Goal: Task Accomplishment & Management: Use online tool/utility

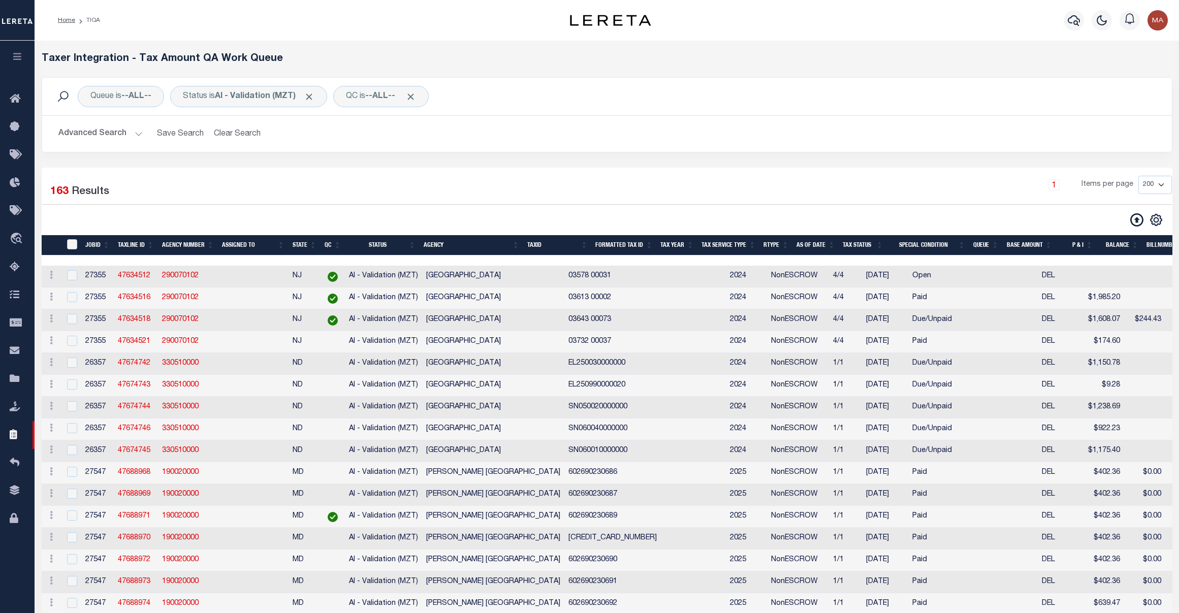
select select "200"
click at [10, 98] on icon at bounding box center [18, 99] width 16 height 13
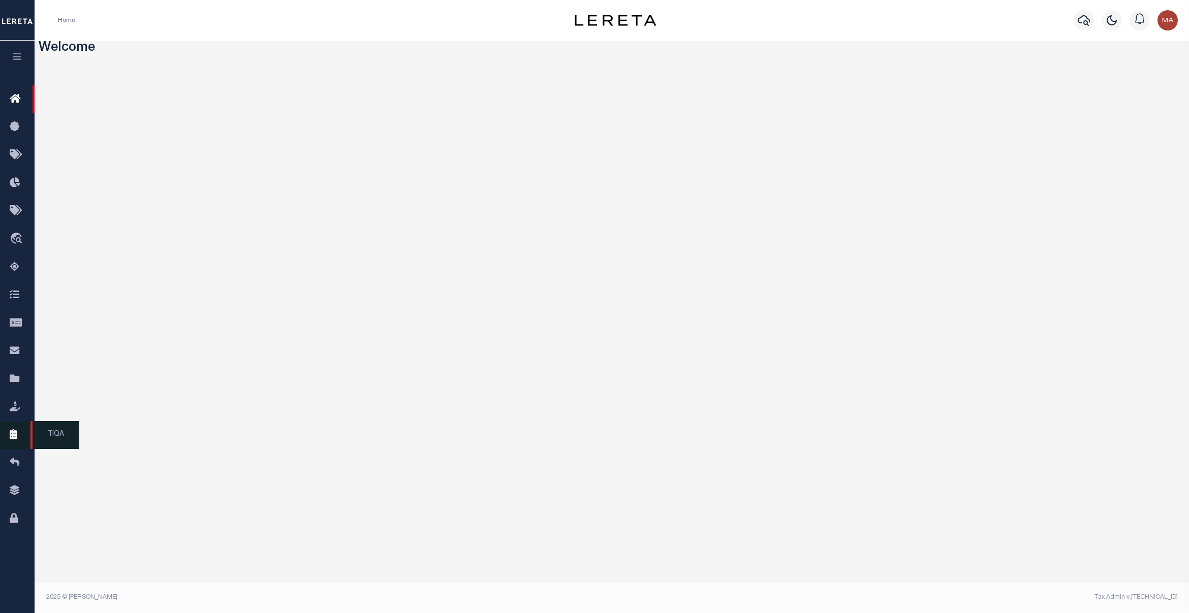
click at [19, 446] on link "TIQA" at bounding box center [17, 435] width 35 height 28
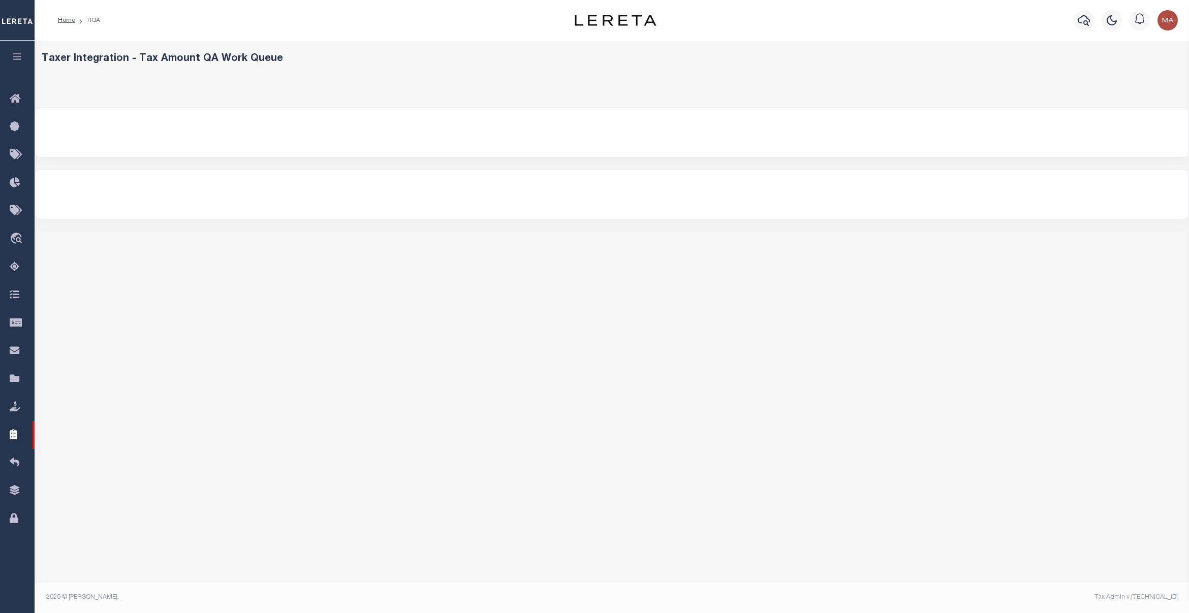
select select "200"
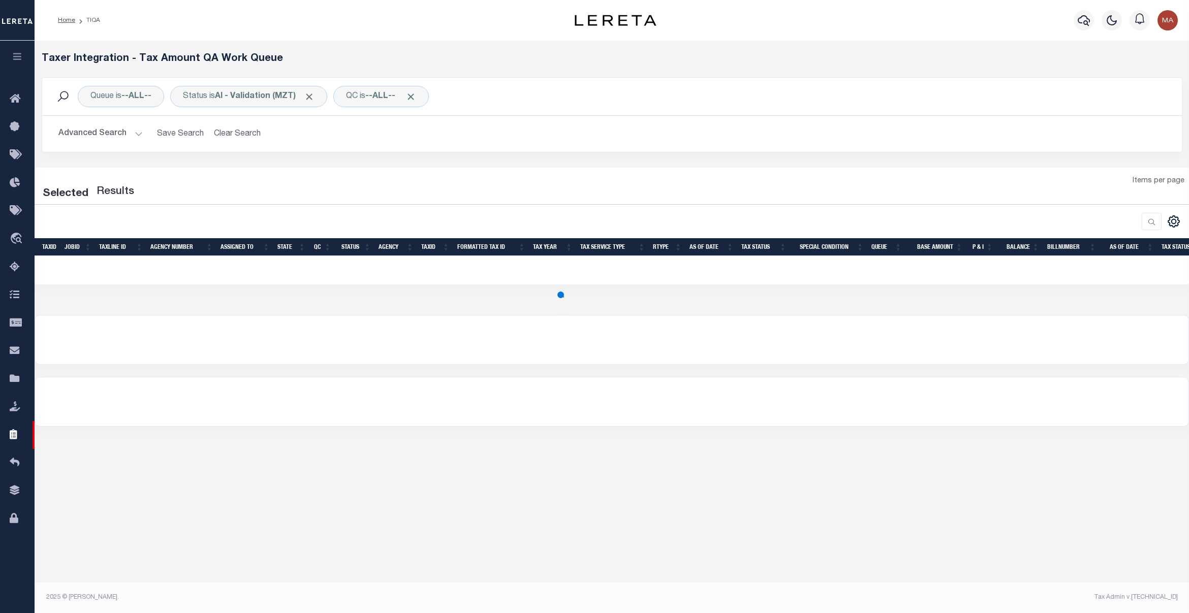
select select "200"
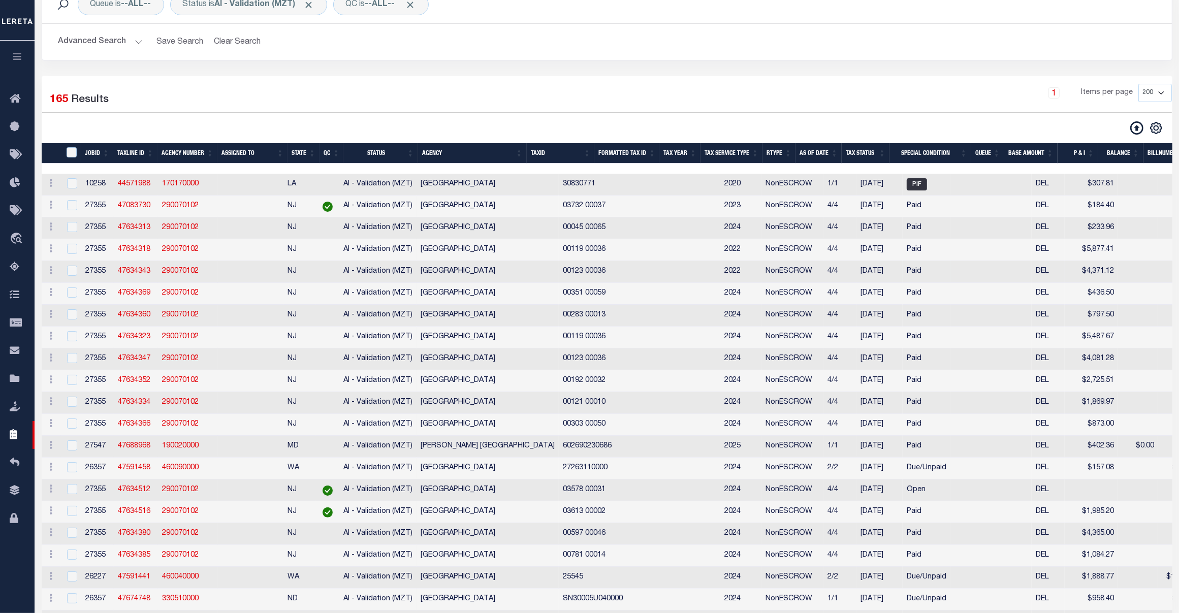
scroll to position [184, 0]
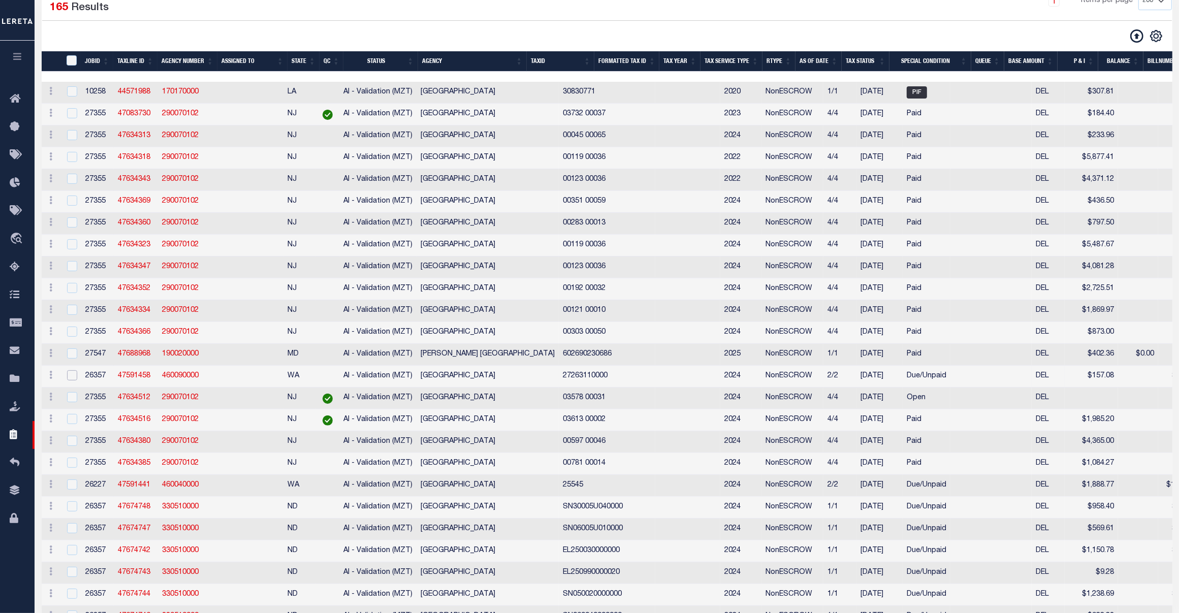
click at [70, 381] on input "checkbox" at bounding box center [72, 375] width 10 height 10
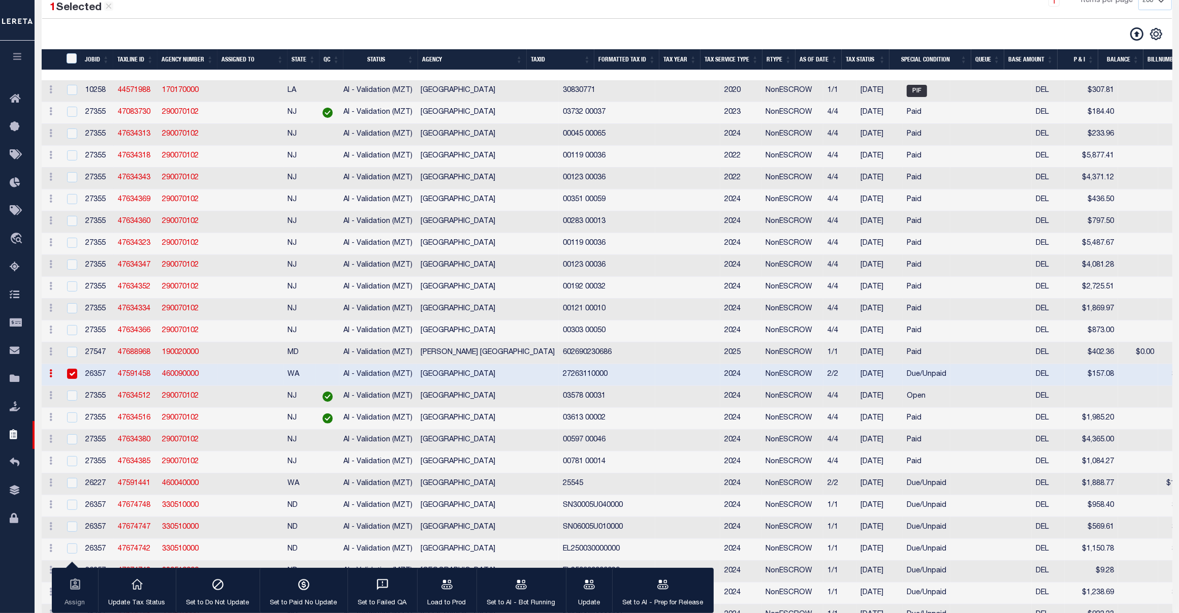
click at [71, 379] on input "checkbox" at bounding box center [72, 374] width 10 height 10
checkbox input "false"
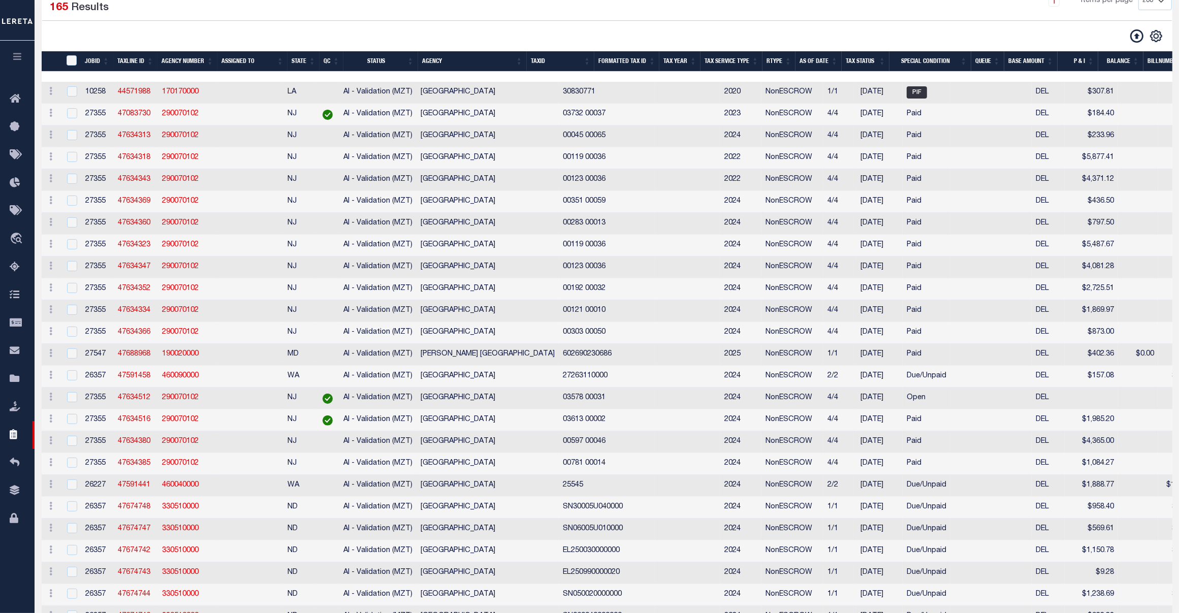
click at [74, 410] on td at bounding box center [71, 399] width 21 height 22
checkbox input "true"
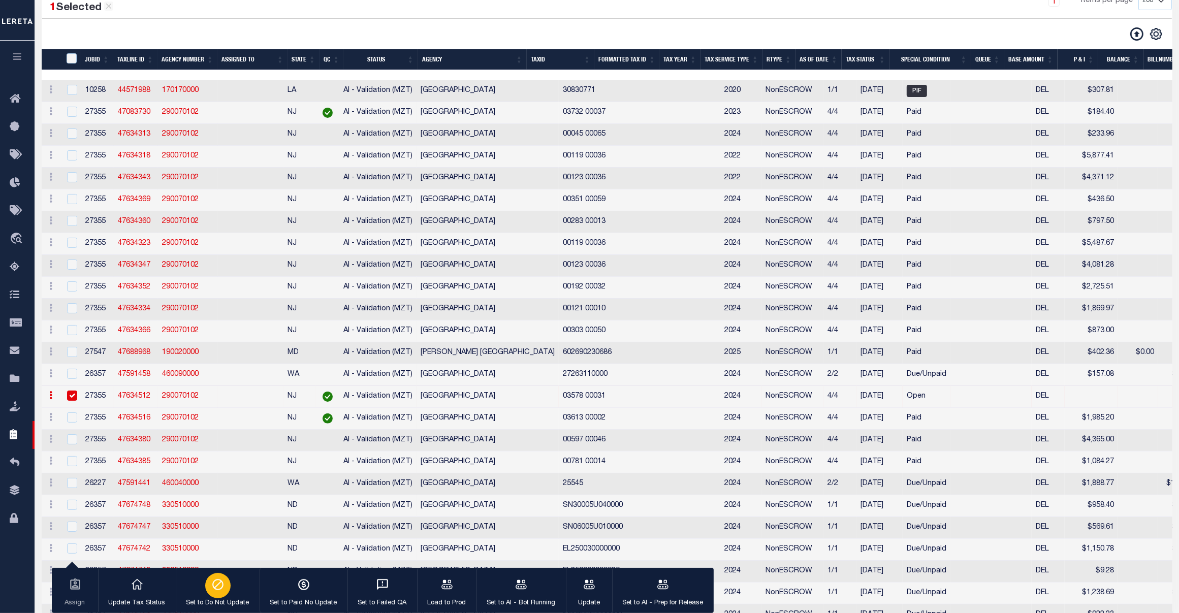
click at [205, 582] on div "button" at bounding box center [217, 585] width 25 height 25
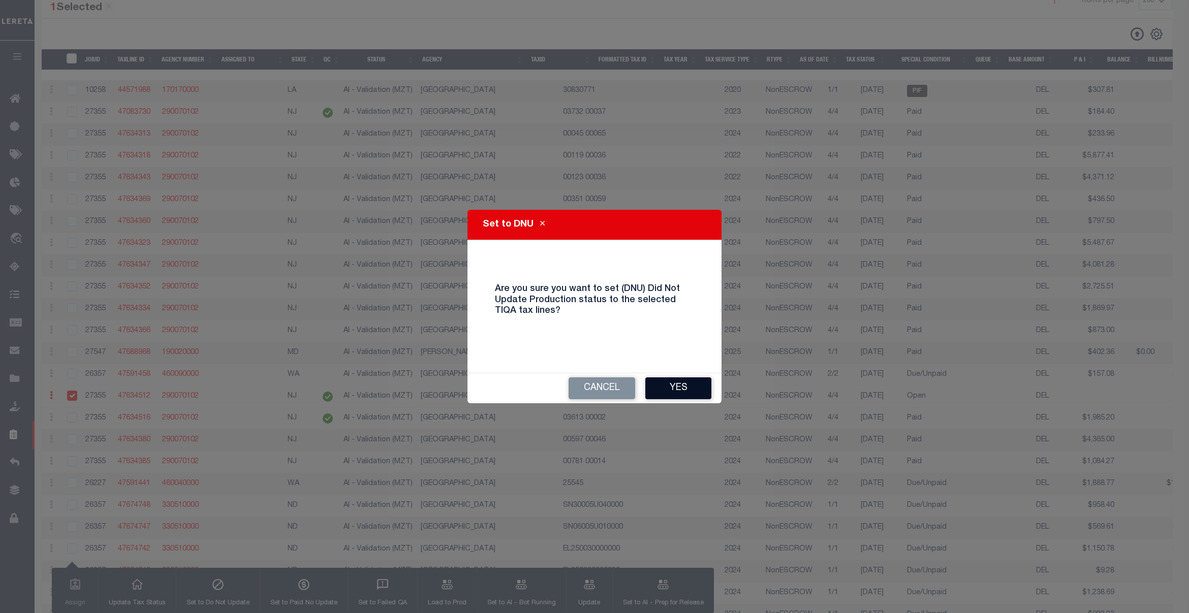
click at [684, 392] on button "Yes" at bounding box center [678, 389] width 66 height 22
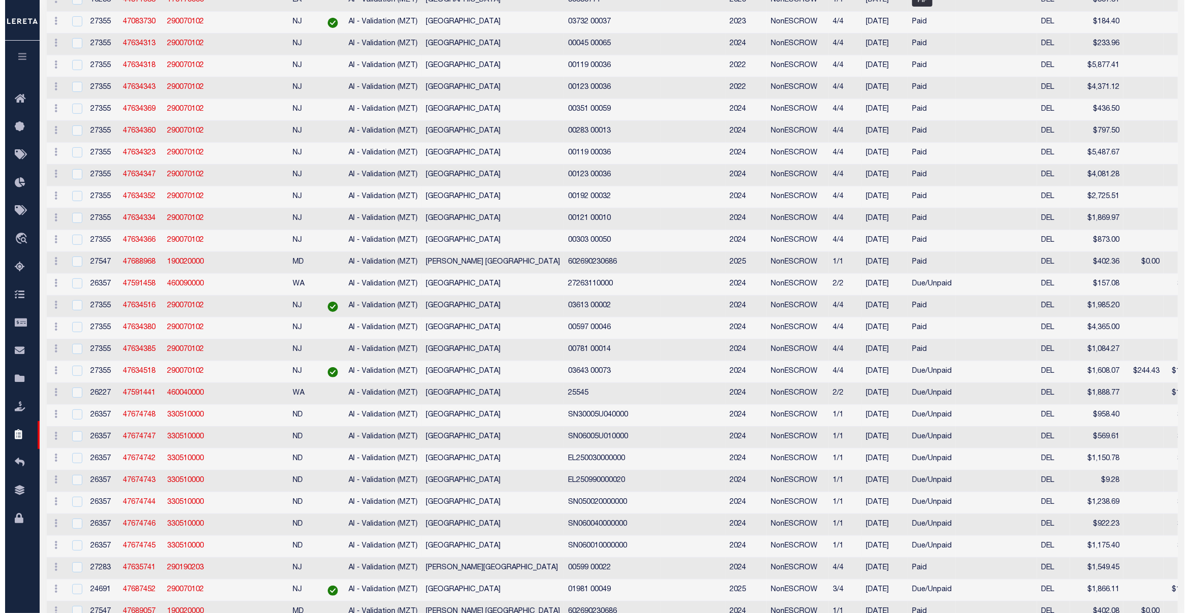
scroll to position [0, 0]
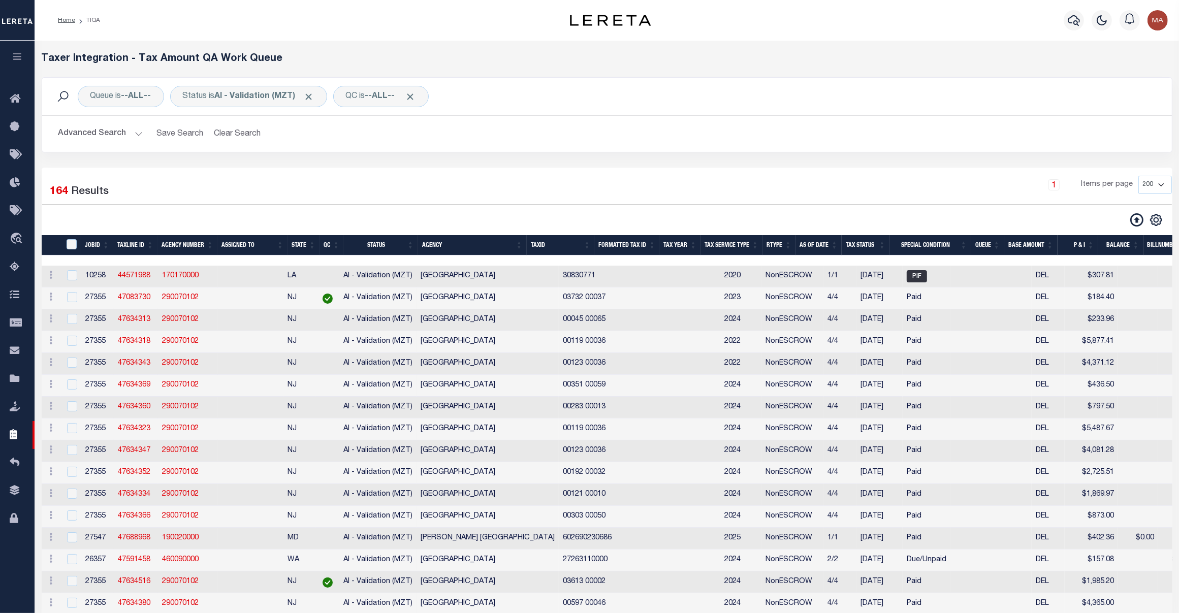
click at [64, 141] on button "Advanced Search" at bounding box center [100, 134] width 84 height 20
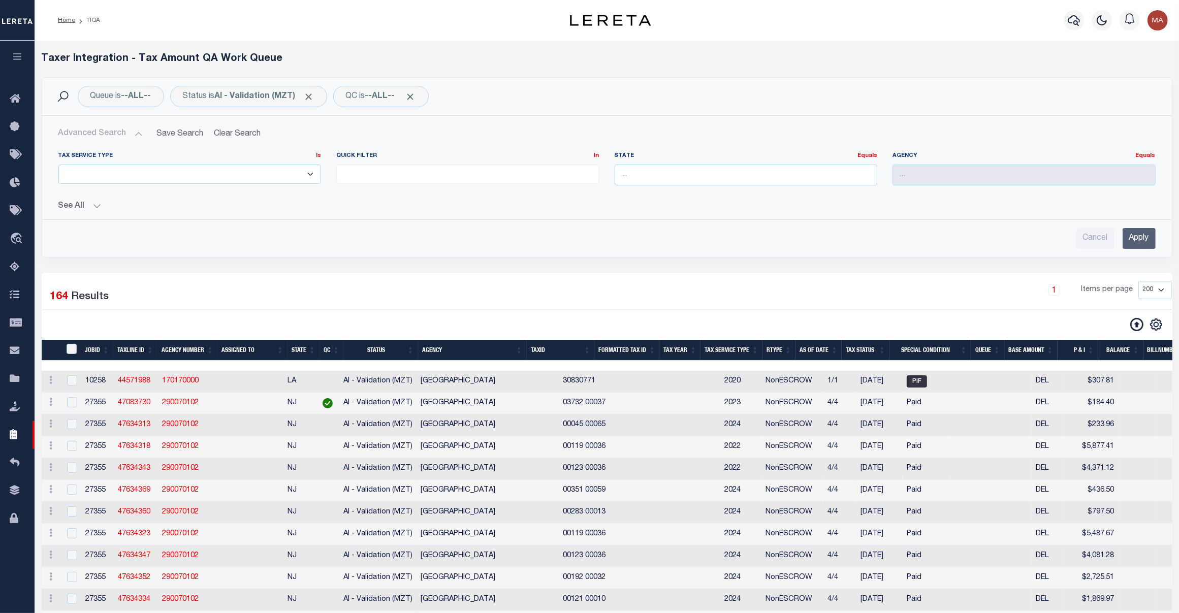
click at [79, 211] on button "See All" at bounding box center [607, 207] width 1098 height 10
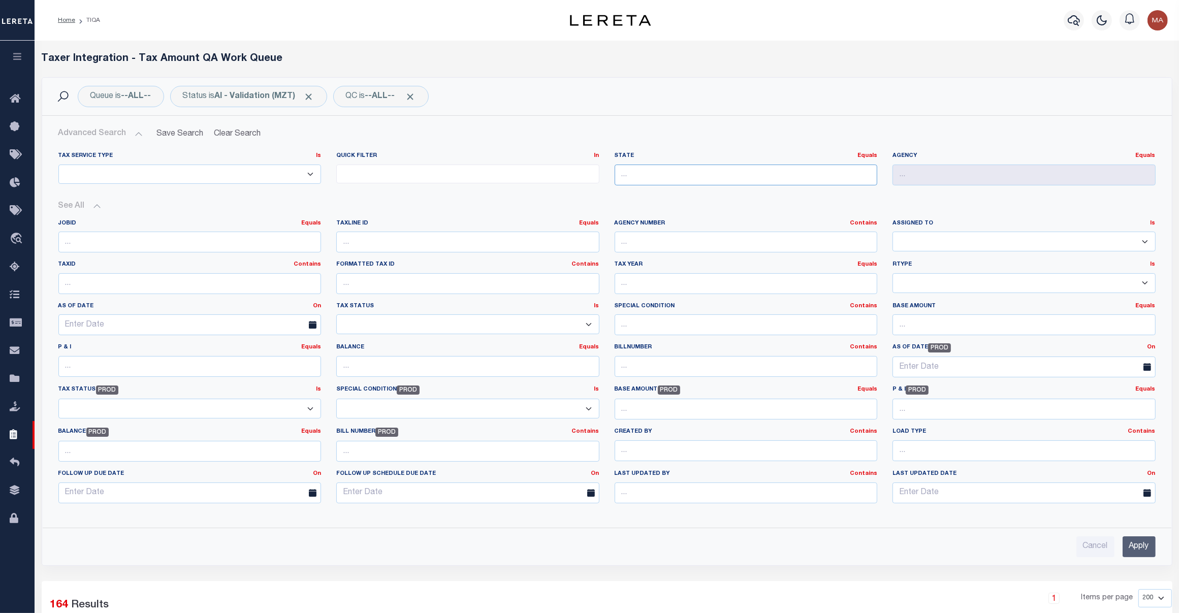
click at [655, 164] on div "State Equals Equals" at bounding box center [746, 169] width 263 height 34
click at [653, 174] on input "text" at bounding box center [746, 175] width 263 height 21
click at [664, 192] on div "CT" at bounding box center [746, 194] width 262 height 16
type input "CT"
click at [1136, 540] on input "Apply" at bounding box center [1139, 547] width 33 height 21
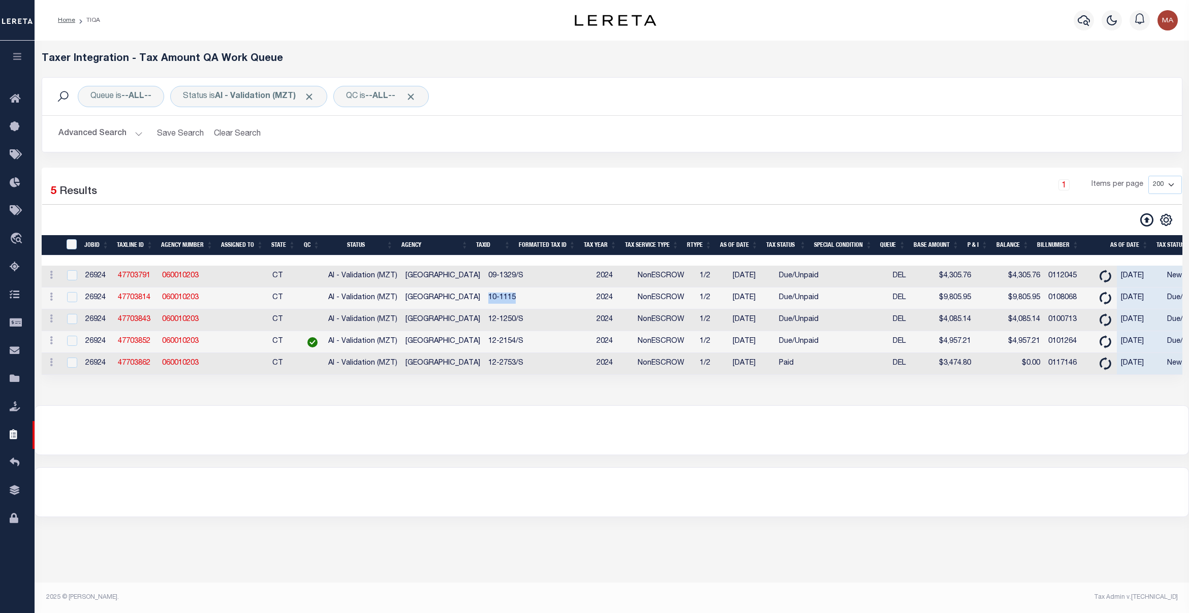
drag, startPoint x: 509, startPoint y: 306, endPoint x: 478, endPoint y: 305, distance: 31.5
click at [484, 305] on td "10-1115" at bounding box center [505, 299] width 43 height 22
checkbox input "true"
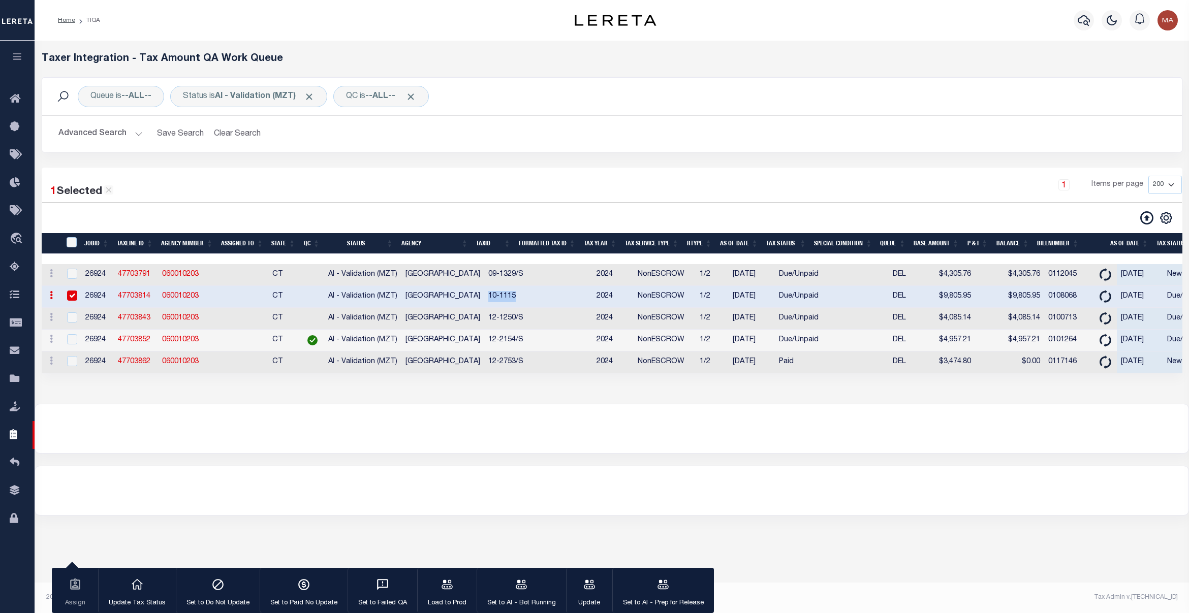
copy td "10-1115"
